Goal: Transaction & Acquisition: Obtain resource

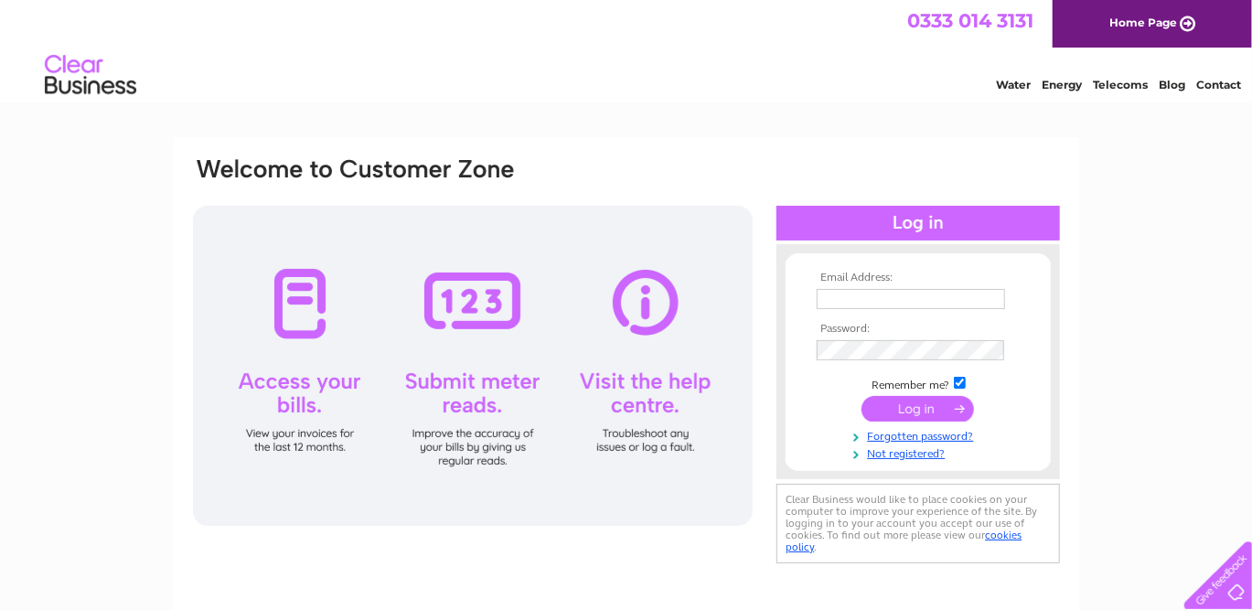
type input "[PERSON_NAME][EMAIL_ADDRESS][PERSON_NAME][PERSON_NAME][DOMAIN_NAME]"
click at [920, 406] on input "submit" at bounding box center [918, 409] width 112 height 26
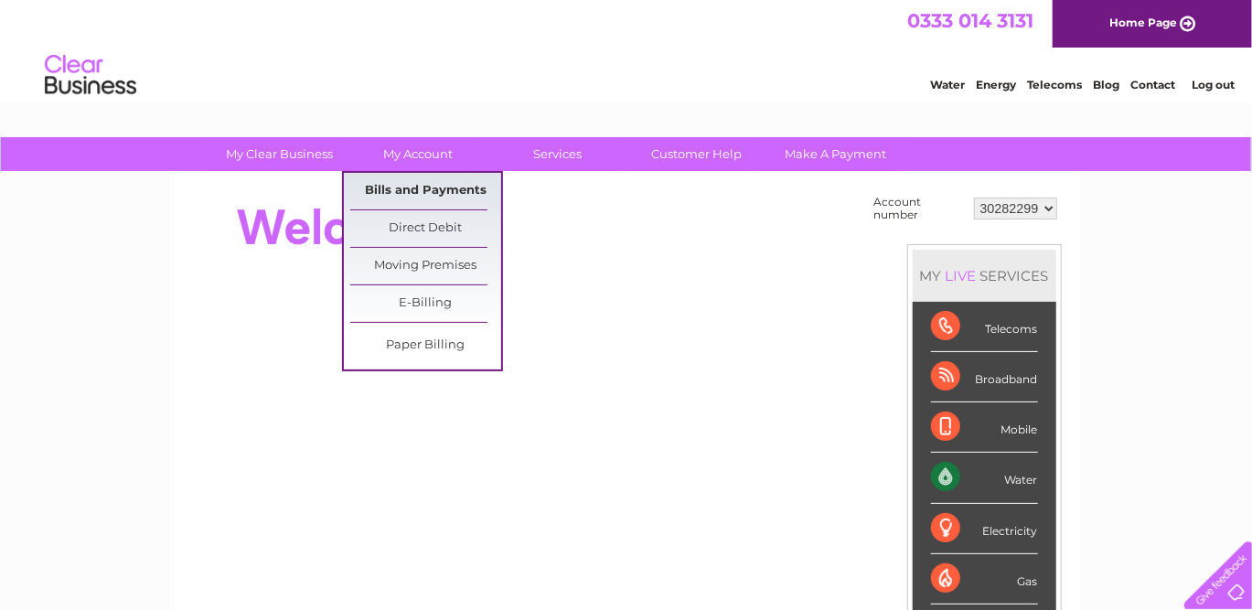
click at [402, 187] on link "Bills and Payments" at bounding box center [425, 191] width 151 height 37
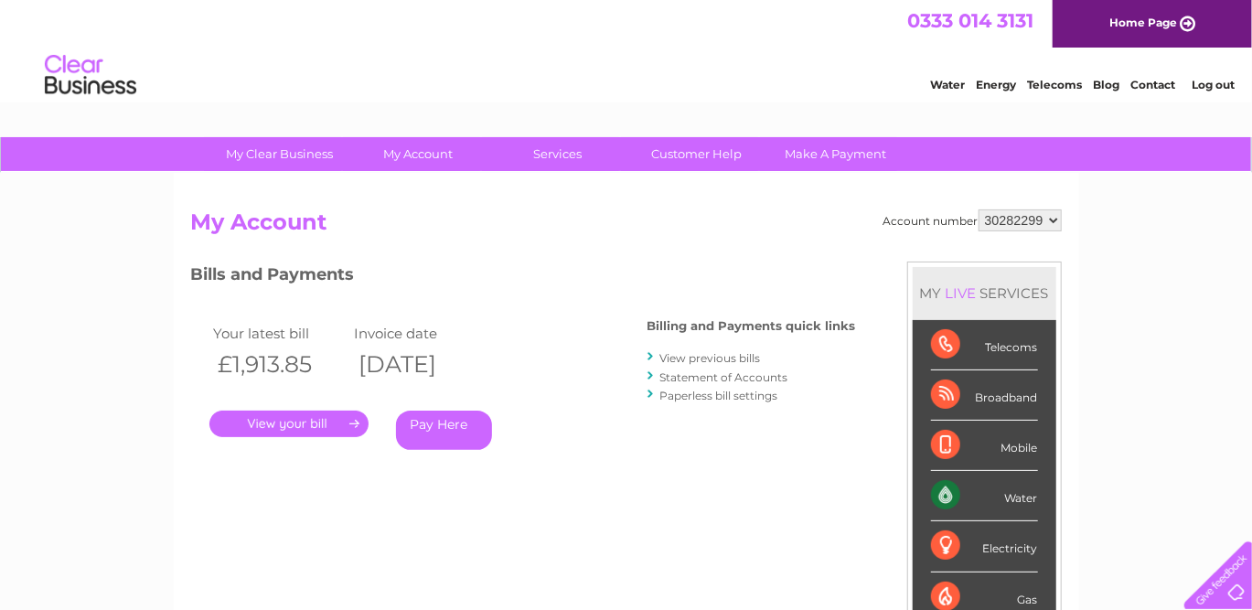
click at [304, 425] on link "." at bounding box center [288, 424] width 159 height 27
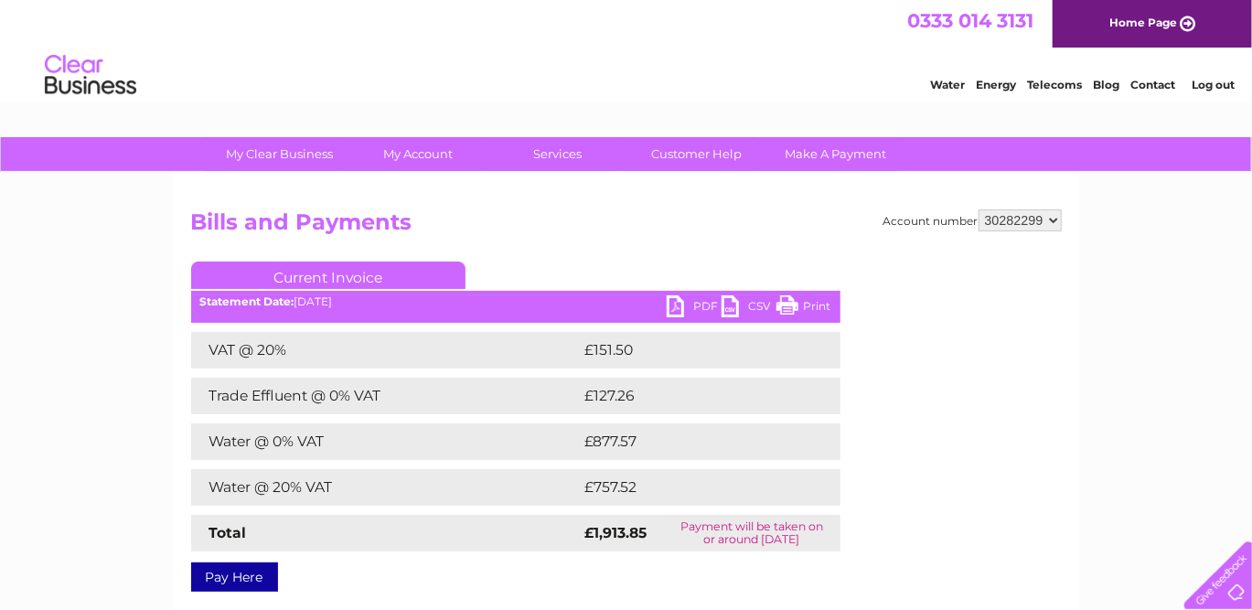
click at [684, 306] on link "PDF" at bounding box center [694, 308] width 55 height 27
drag, startPoint x: 696, startPoint y: 27, endPoint x: 830, endPoint y: 28, distance: 134.5
click at [697, 28] on div "0333 014 3131 Home Page" at bounding box center [626, 24] width 1252 height 48
